Goal: Transaction & Acquisition: Purchase product/service

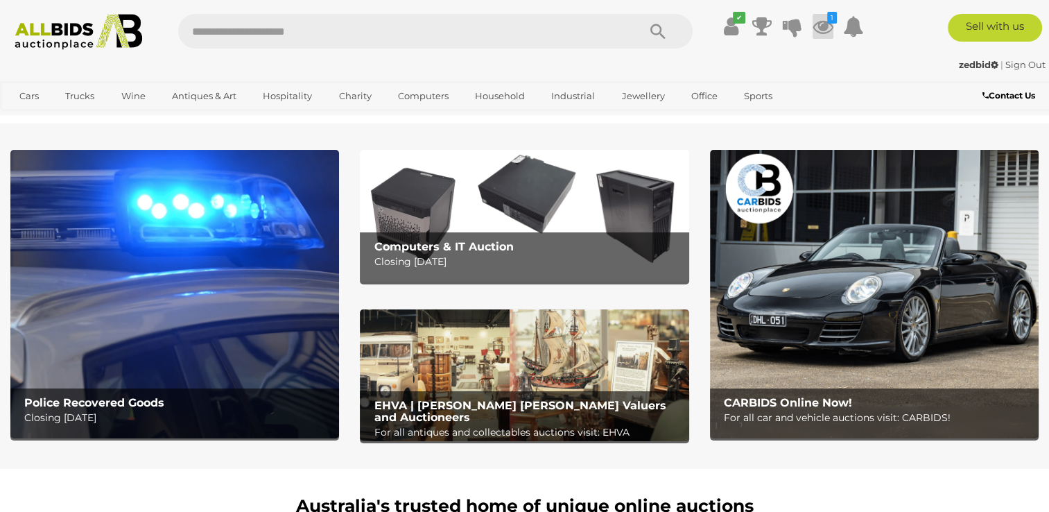
click at [821, 26] on icon at bounding box center [823, 26] width 21 height 25
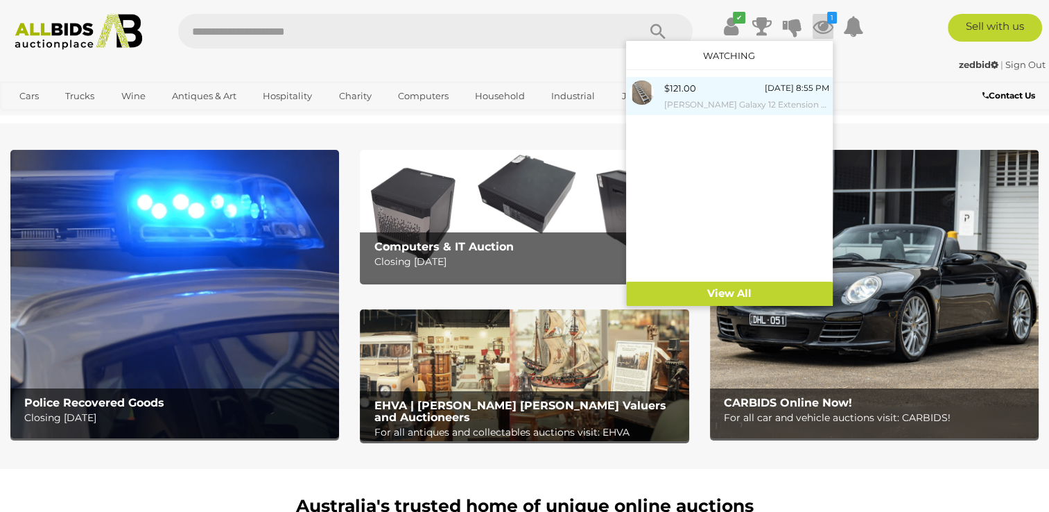
click at [706, 96] on div "$121.00 Today 8:55 PM Bailey Galaxy 12 Extension Ladder" at bounding box center [746, 95] width 165 height 31
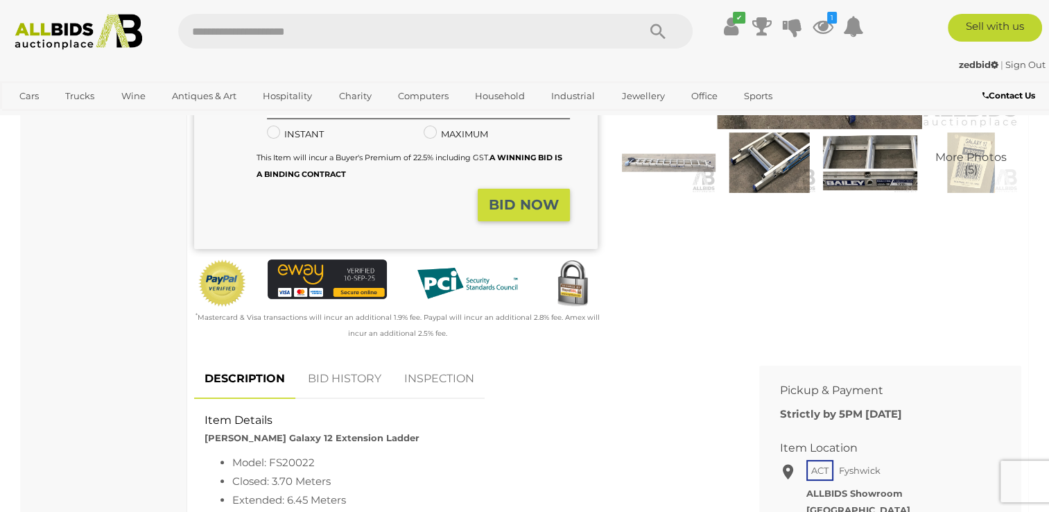
scroll to position [277, 0]
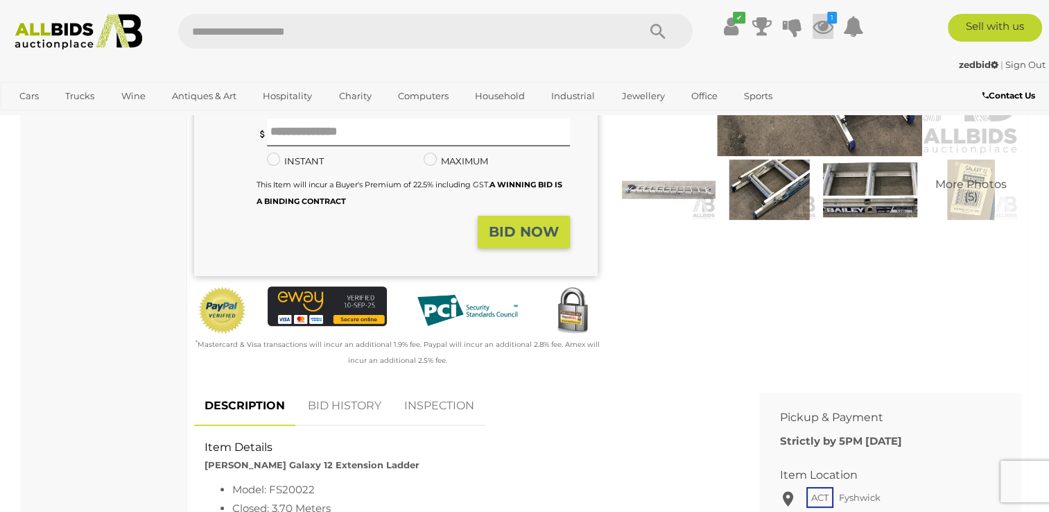
click at [825, 26] on icon at bounding box center [823, 26] width 21 height 25
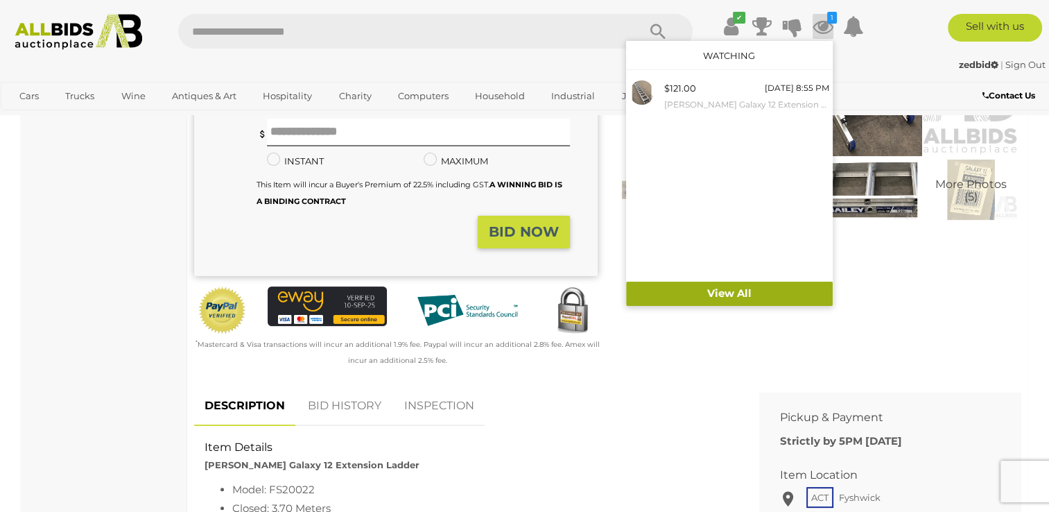
click at [721, 295] on link "View All" at bounding box center [729, 294] width 207 height 24
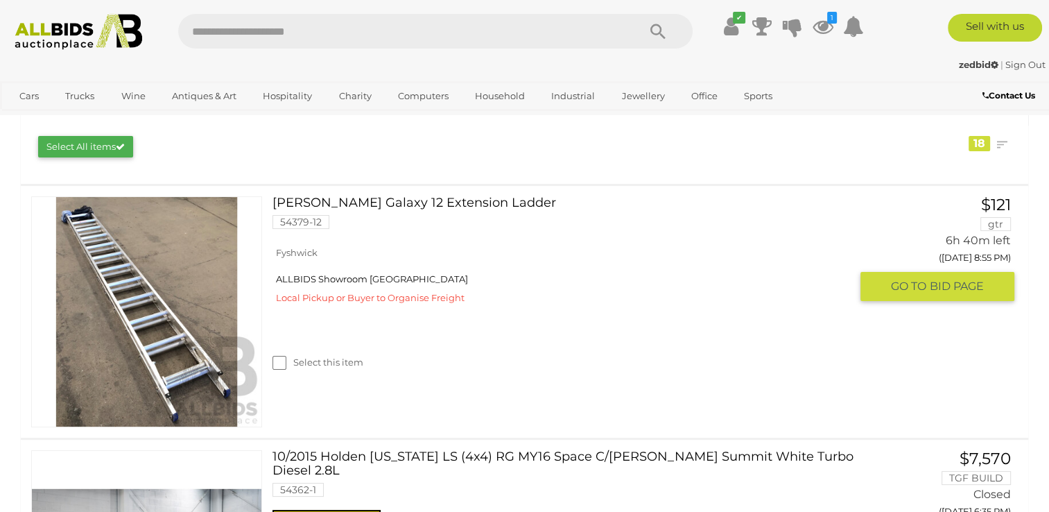
scroll to position [192, 0]
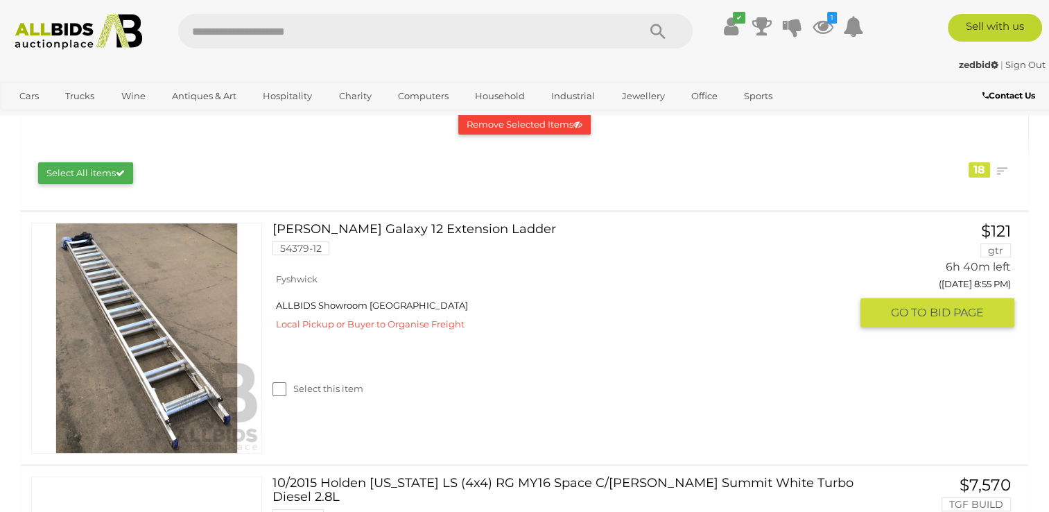
click at [156, 318] on link at bounding box center [146, 338] width 231 height 231
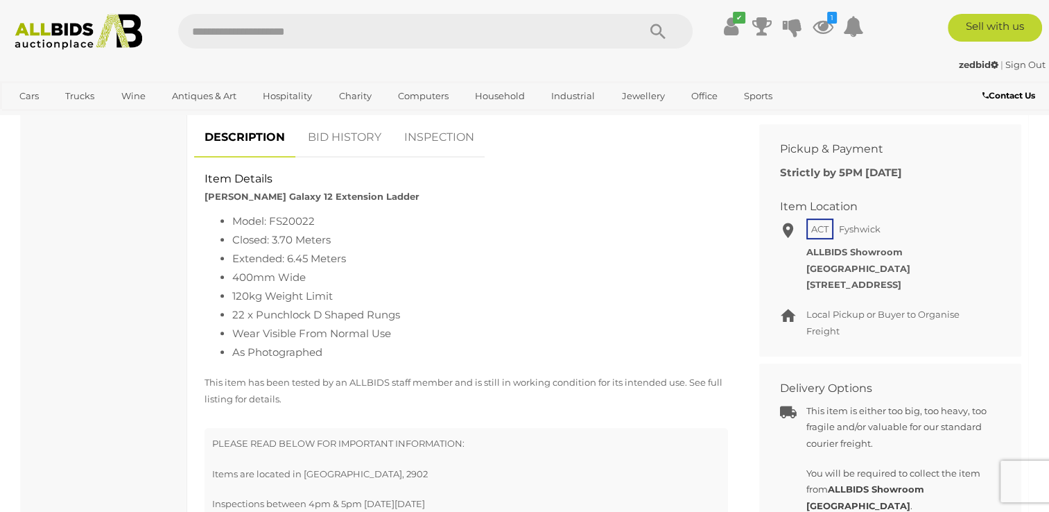
scroll to position [555, 0]
